Goal: Task Accomplishment & Management: Use online tool/utility

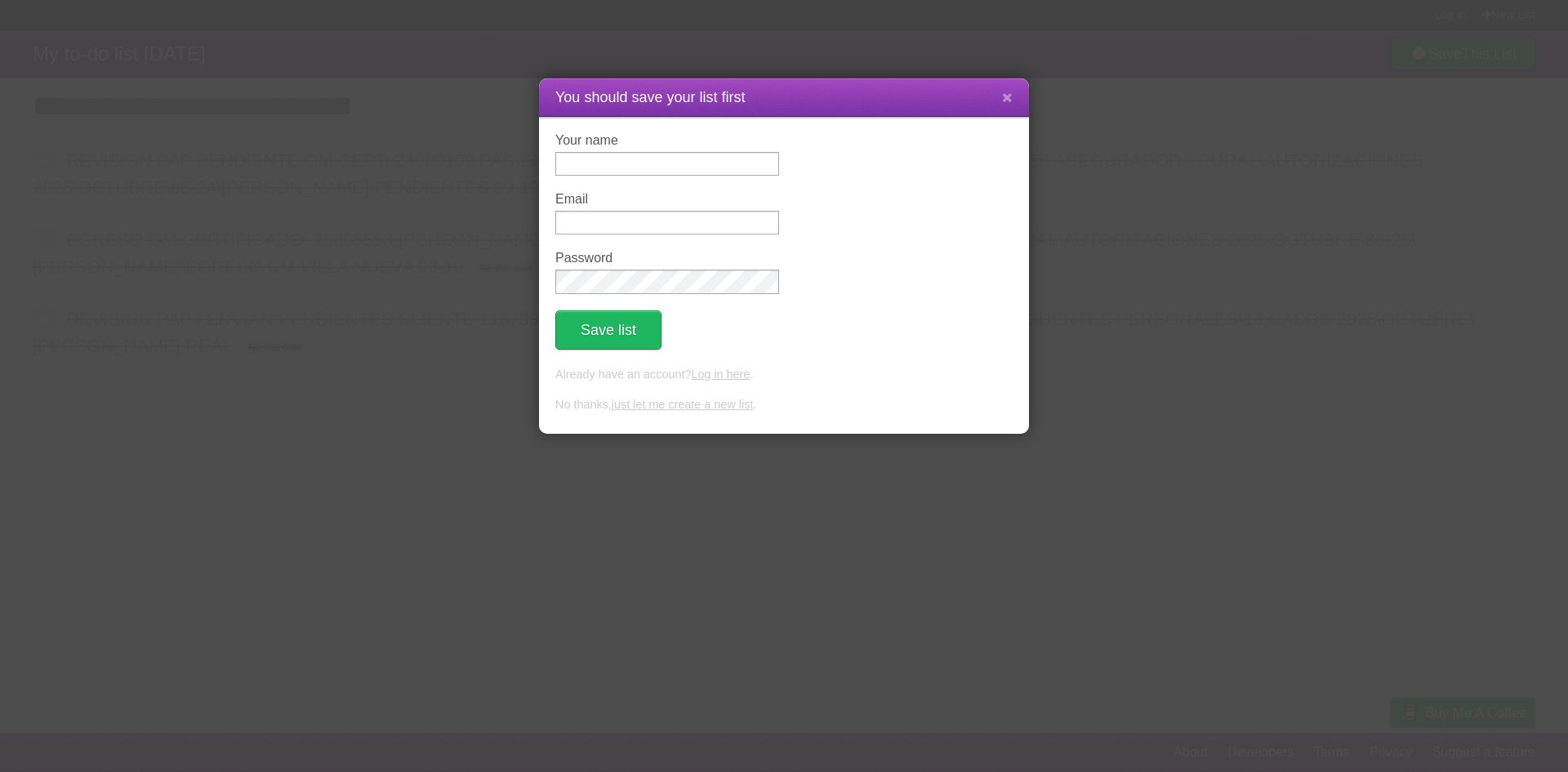
click at [703, 406] on link "just let me create a new list" at bounding box center [682, 404] width 142 height 13
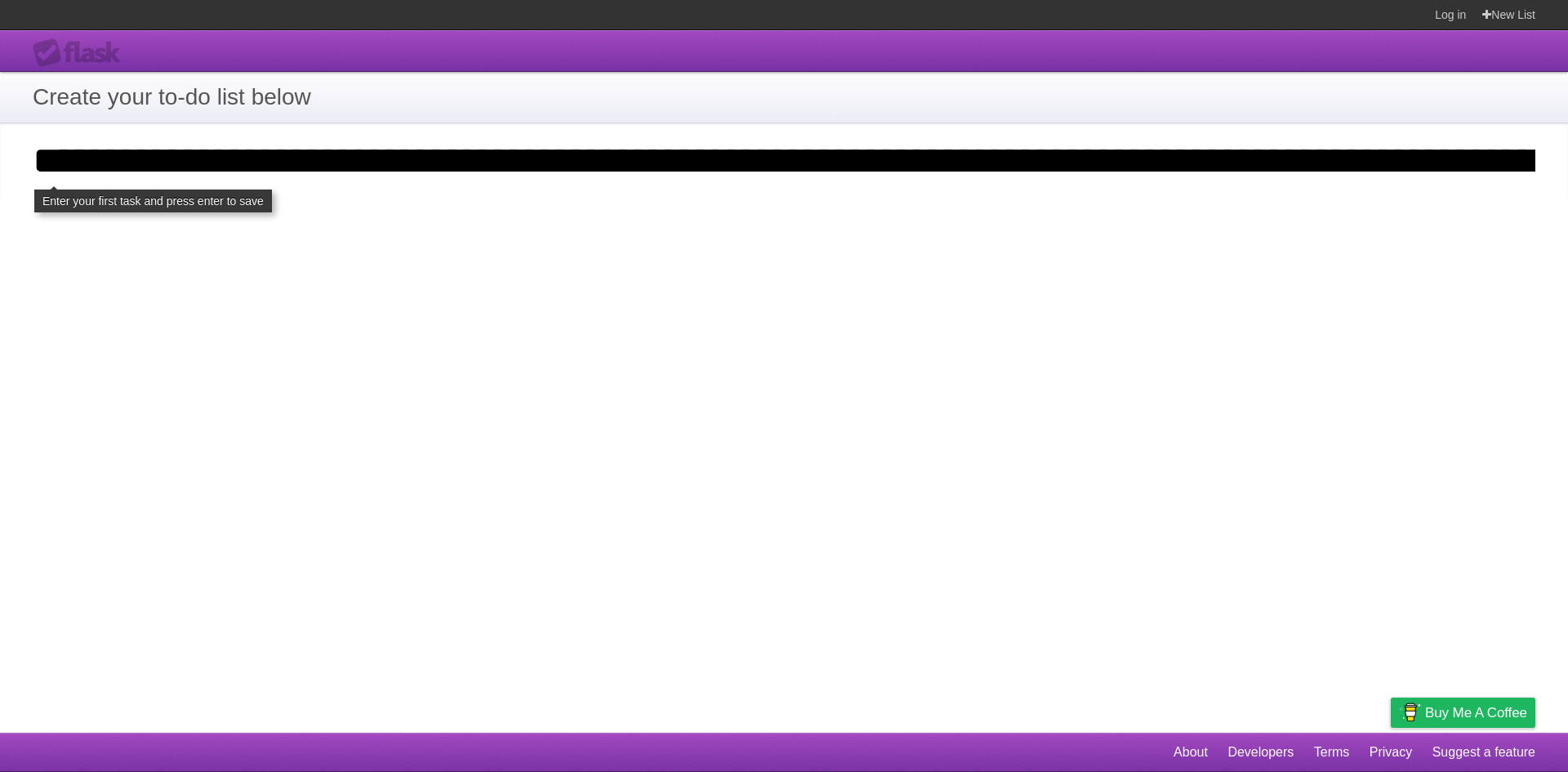
scroll to position [0, 2882]
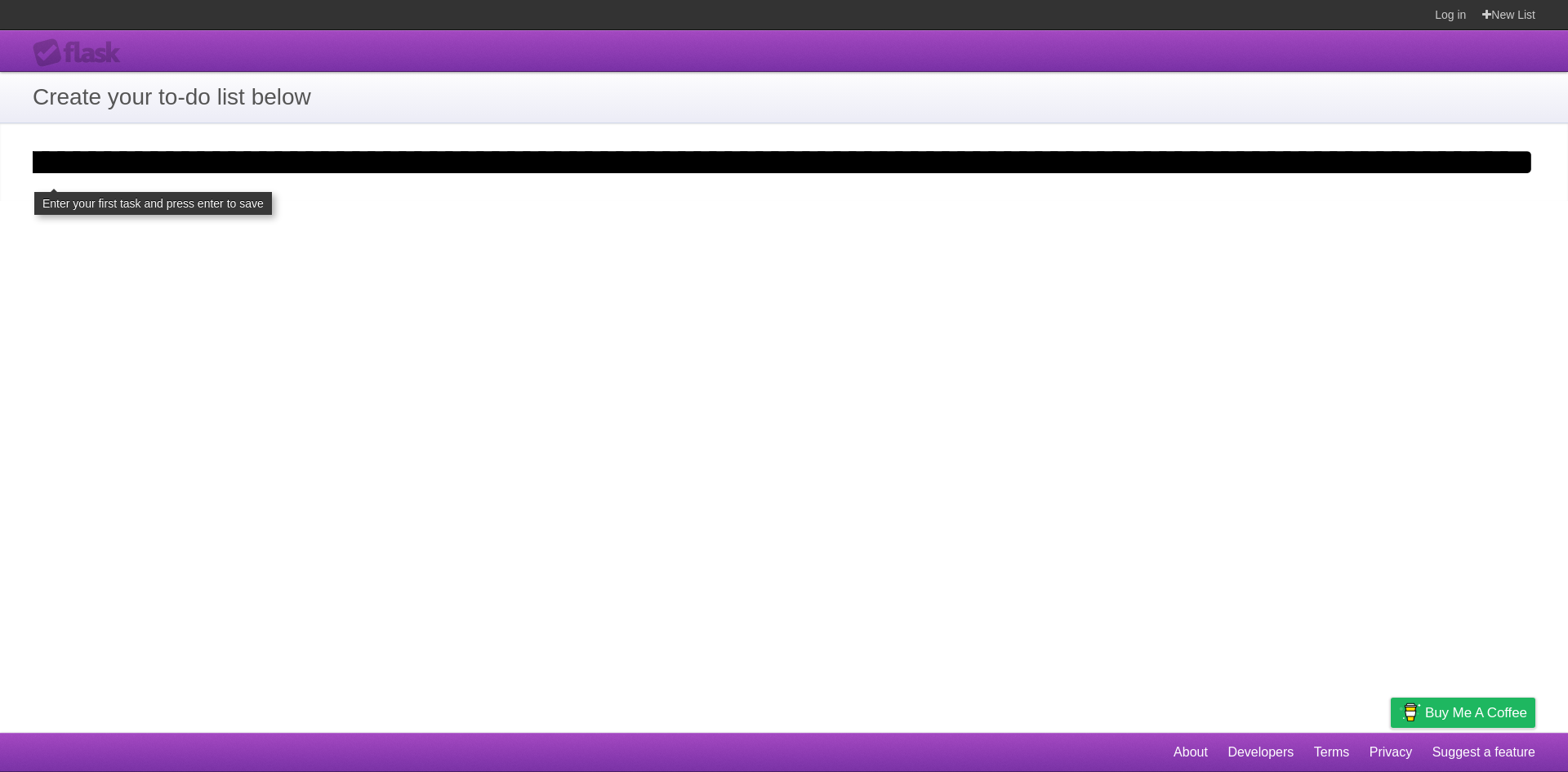
type input "**********"
click input "**********" at bounding box center [0, 0] width 0 height 0
